Goal: Transaction & Acquisition: Purchase product/service

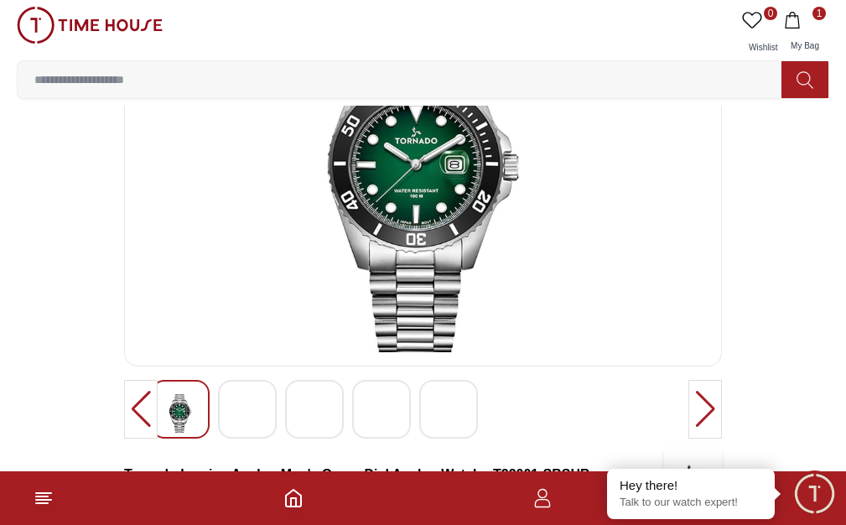
scroll to position [129, 0]
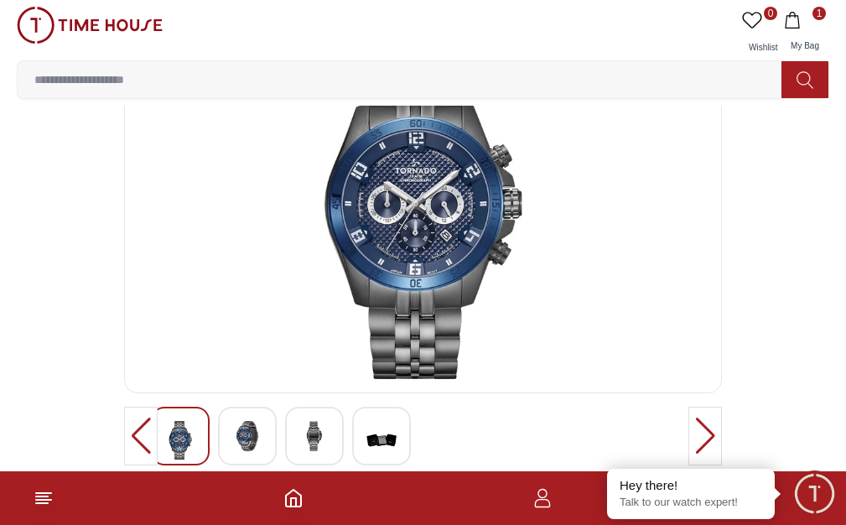
scroll to position [97, 0]
